Goal: Transaction & Acquisition: Purchase product/service

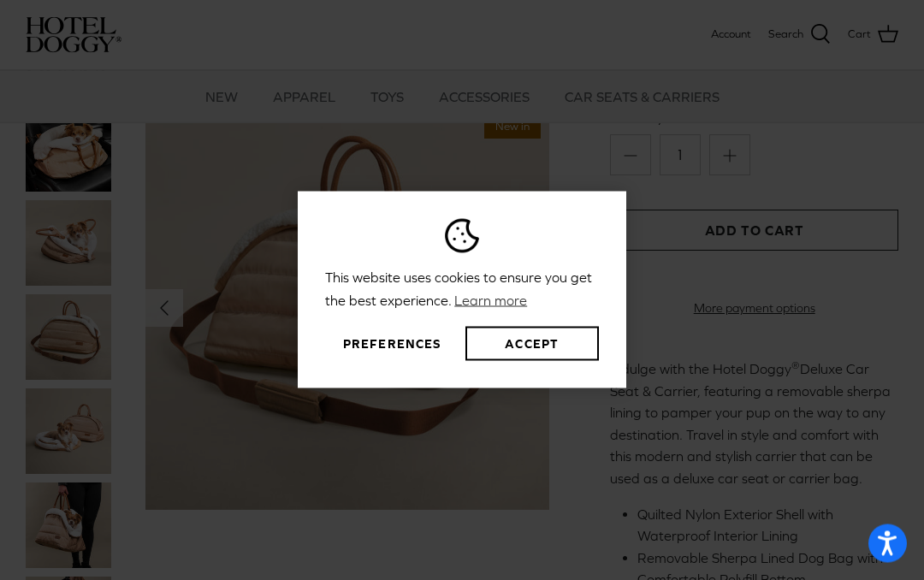
scroll to position [275, 0]
click at [389, 361] on button "Preferences" at bounding box center [392, 344] width 134 height 34
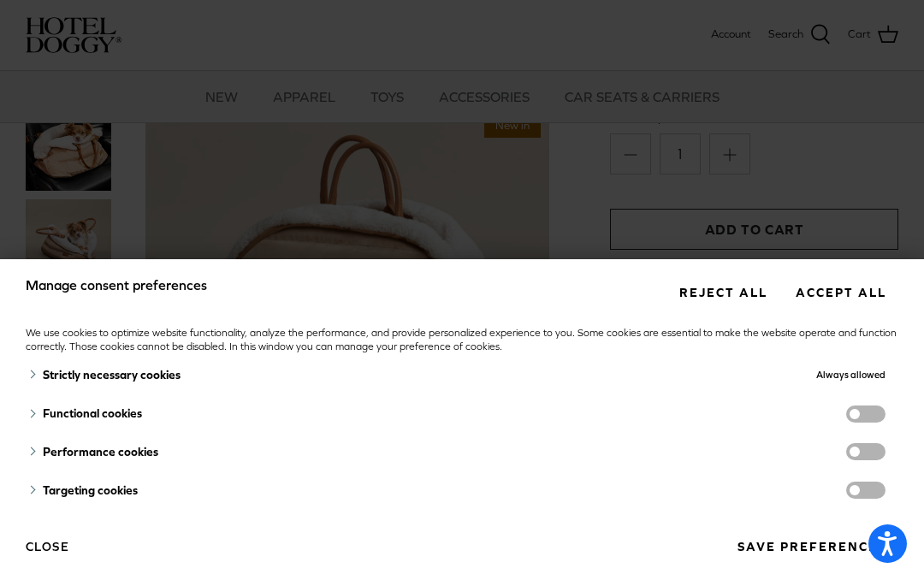
scroll to position [8, 0]
click at [888, 558] on icon "Open accessiBe: accessibility options, statement and help" at bounding box center [887, 547] width 21 height 22
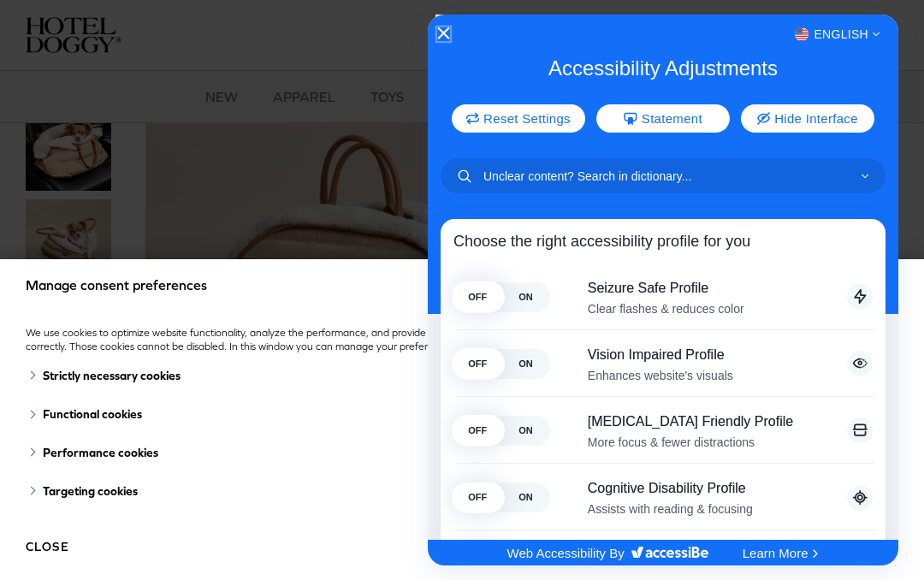
click at [442, 41] on button "Close Accessibility Interface" at bounding box center [443, 34] width 12 height 14
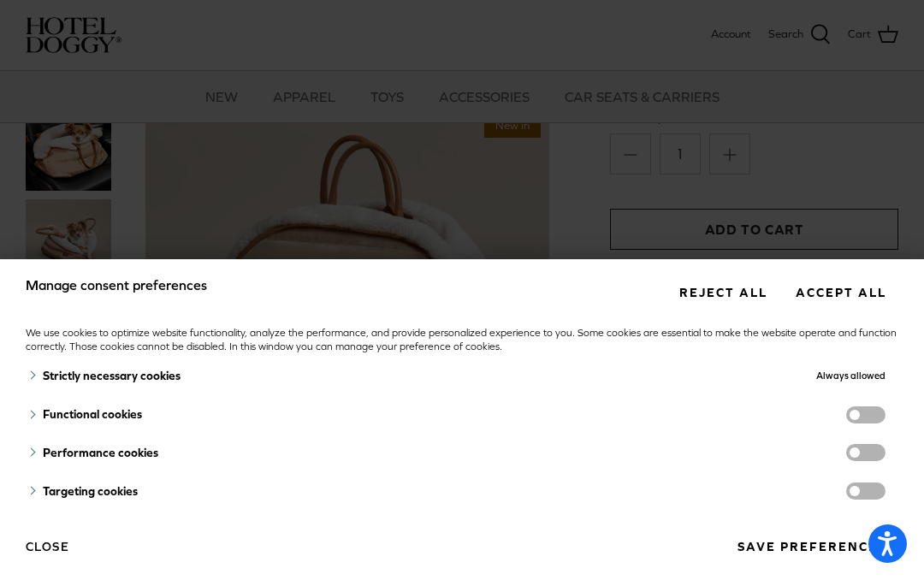
click at [53, 561] on button "Close" at bounding box center [48, 546] width 44 height 29
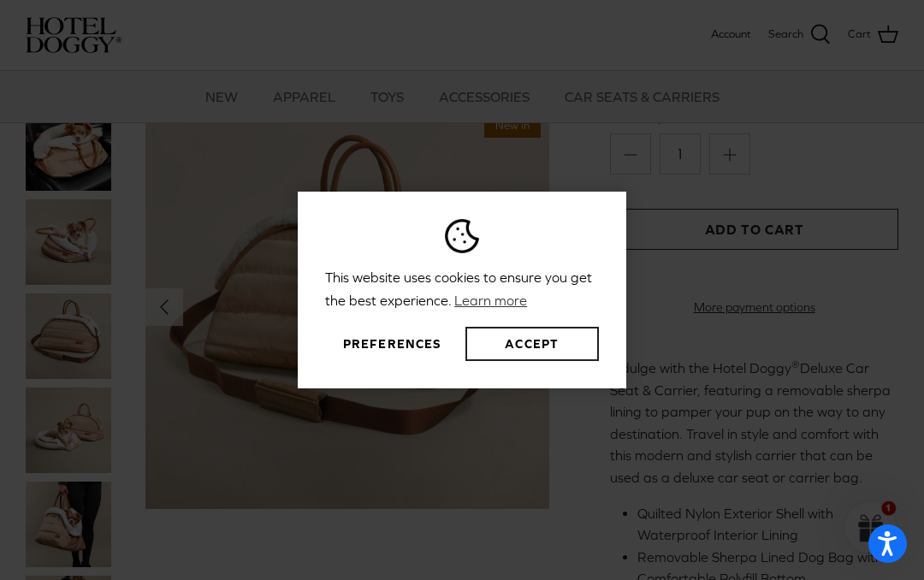
click at [544, 361] on button "Accept" at bounding box center [533, 344] width 134 height 34
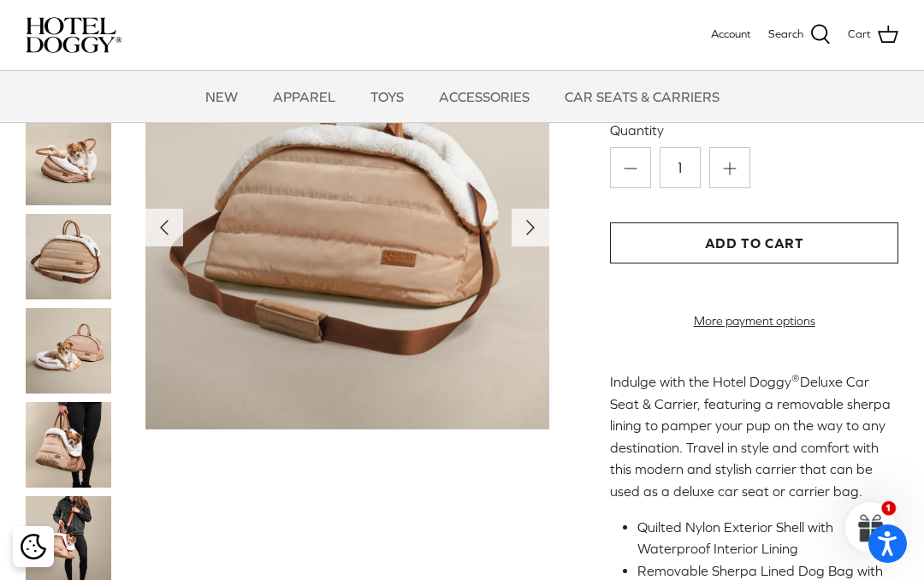
scroll to position [260, 0]
click at [63, 169] on img at bounding box center [69, 163] width 86 height 86
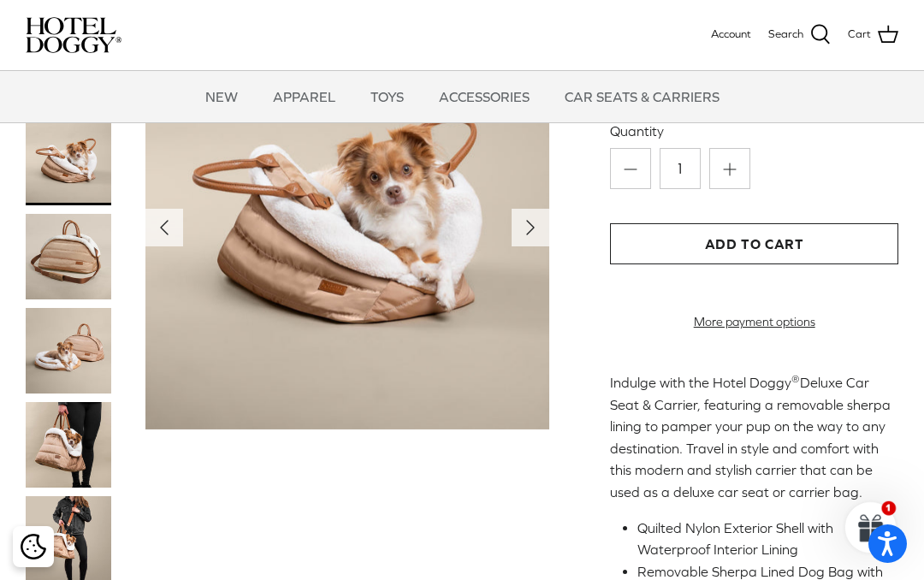
click at [72, 260] on img at bounding box center [69, 257] width 86 height 86
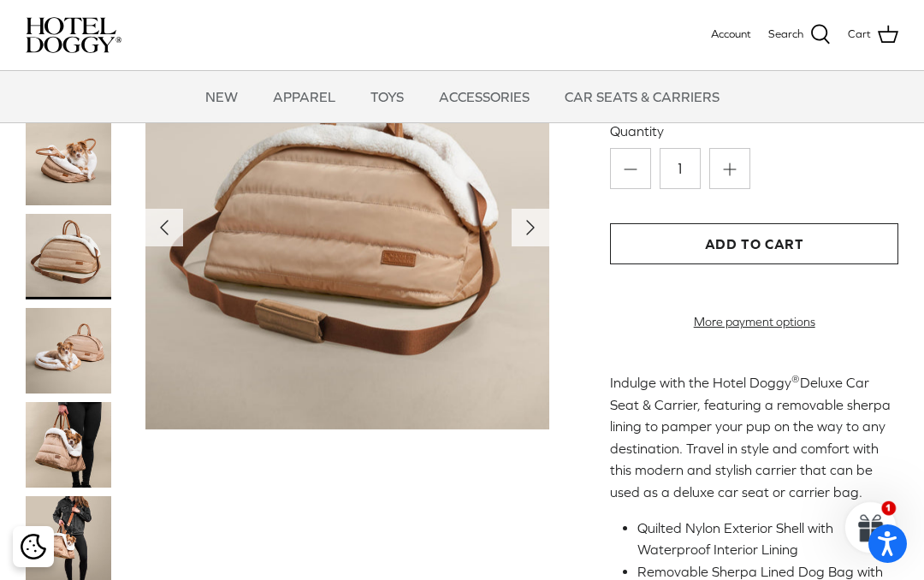
click at [67, 353] on img at bounding box center [69, 351] width 86 height 86
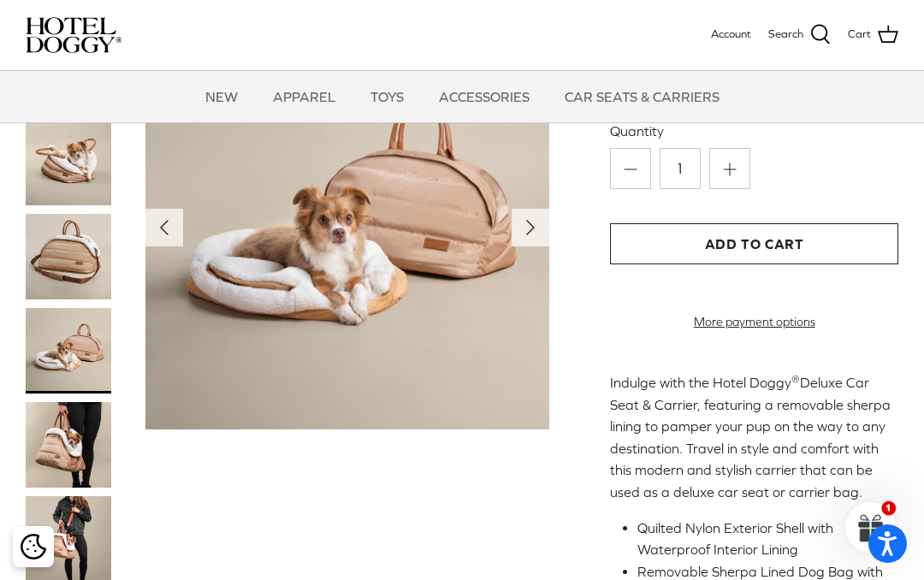
click at [66, 437] on img at bounding box center [69, 445] width 86 height 86
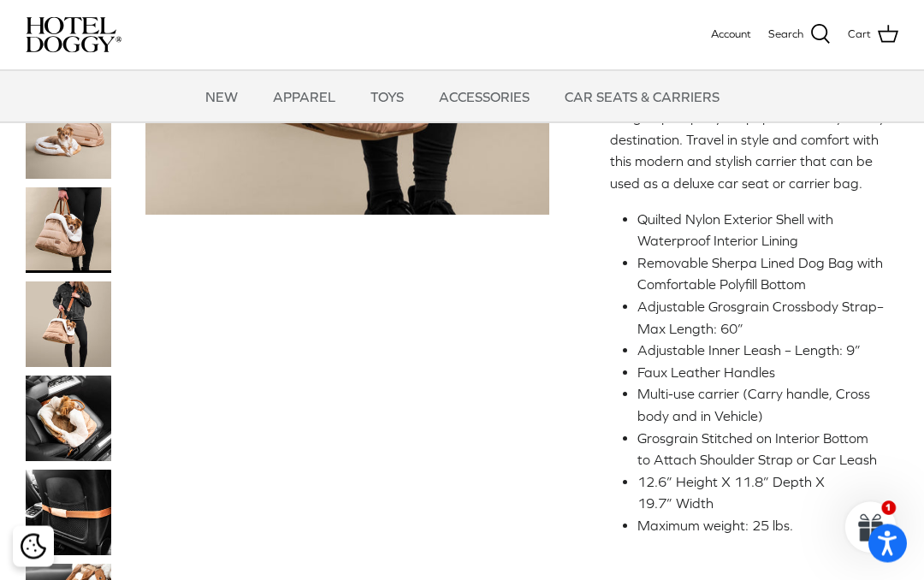
click at [55, 324] on img at bounding box center [69, 325] width 86 height 86
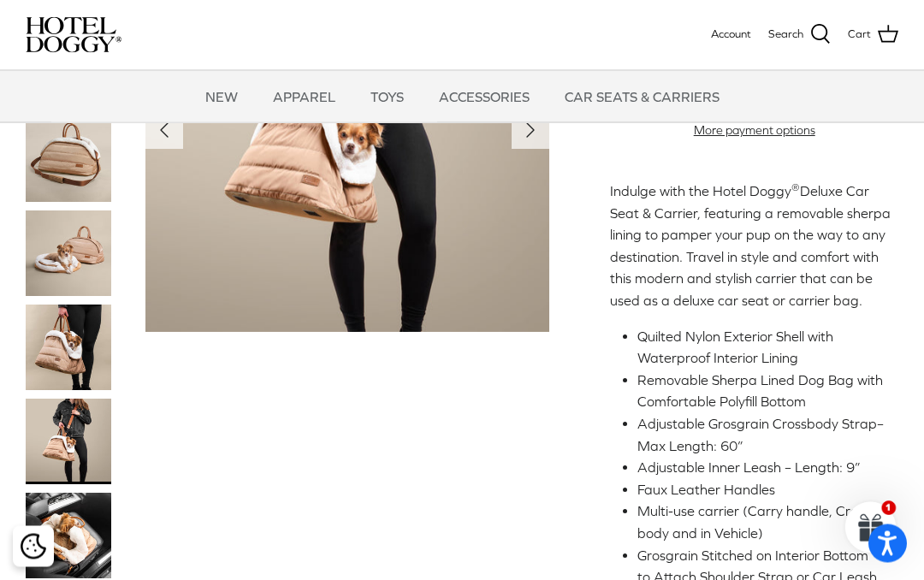
scroll to position [452, 0]
click at [63, 545] on img at bounding box center [69, 536] width 86 height 86
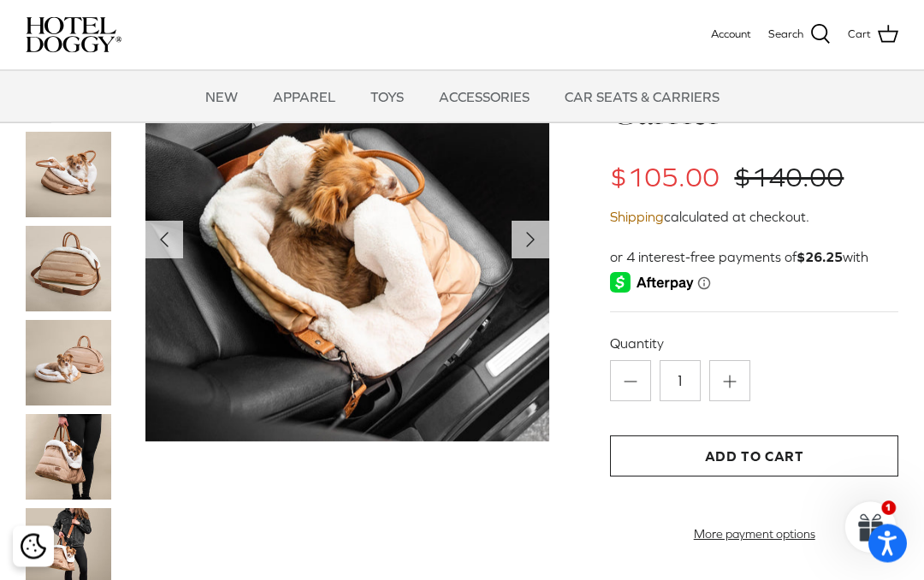
scroll to position [0, 0]
